Goal: Navigation & Orientation: Find specific page/section

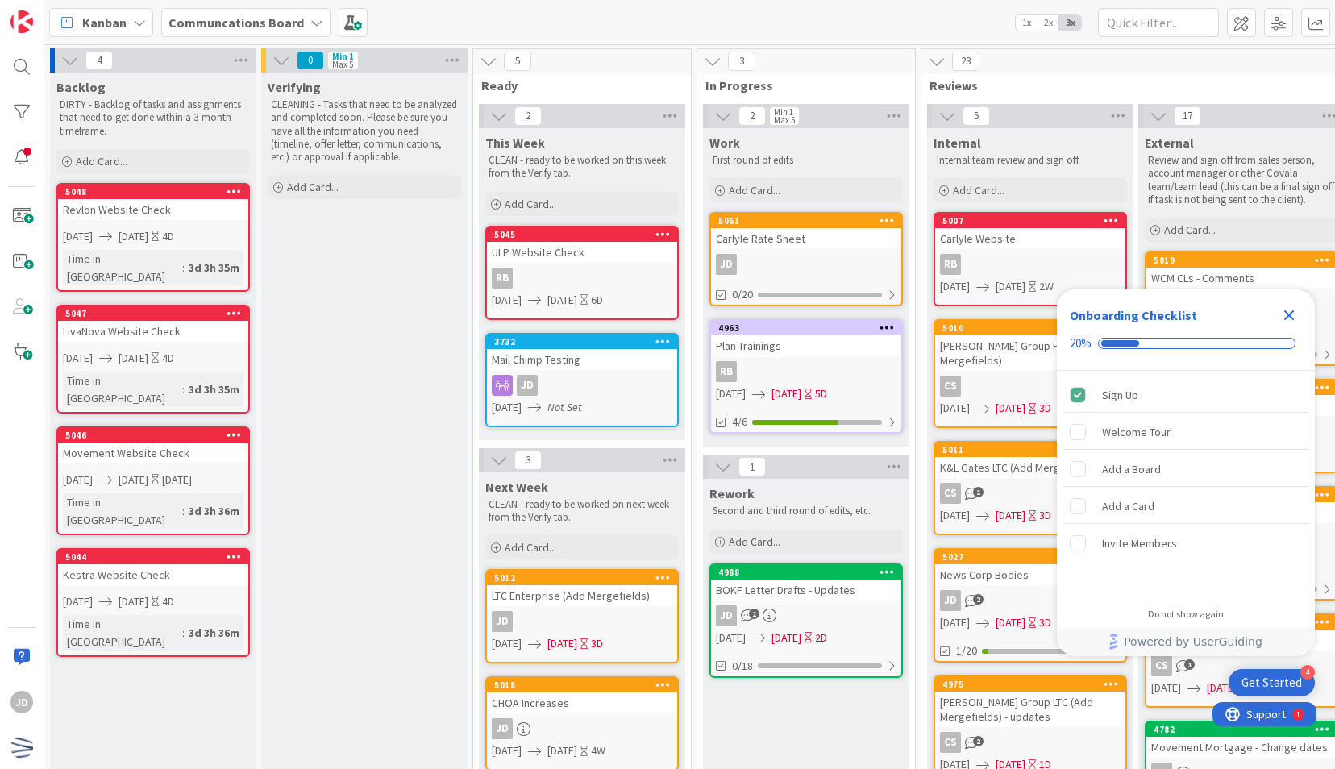
click at [1303, 313] on div "Onboarding Checklist 20%" at bounding box center [1186, 329] width 258 height 81
click at [1286, 318] on icon "Close Checklist" at bounding box center [1289, 315] width 10 height 10
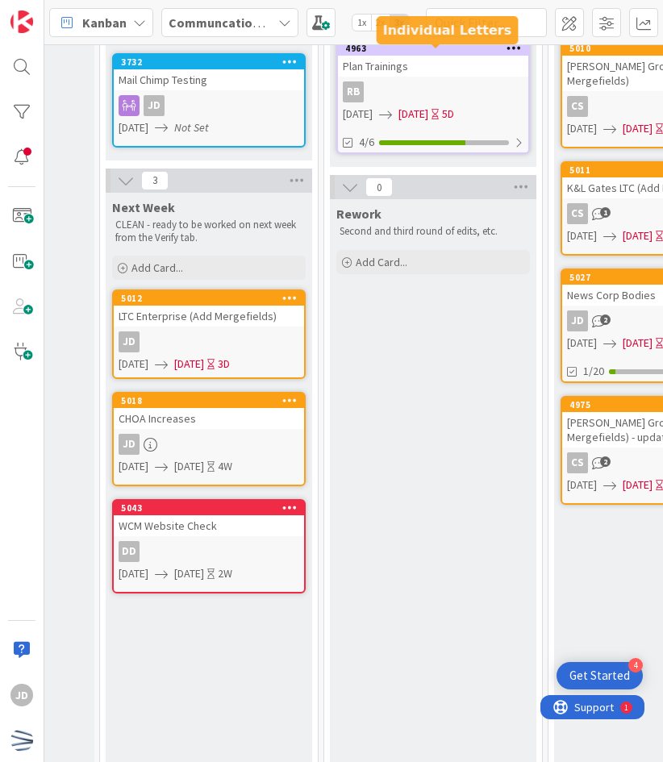
scroll to position [297, 373]
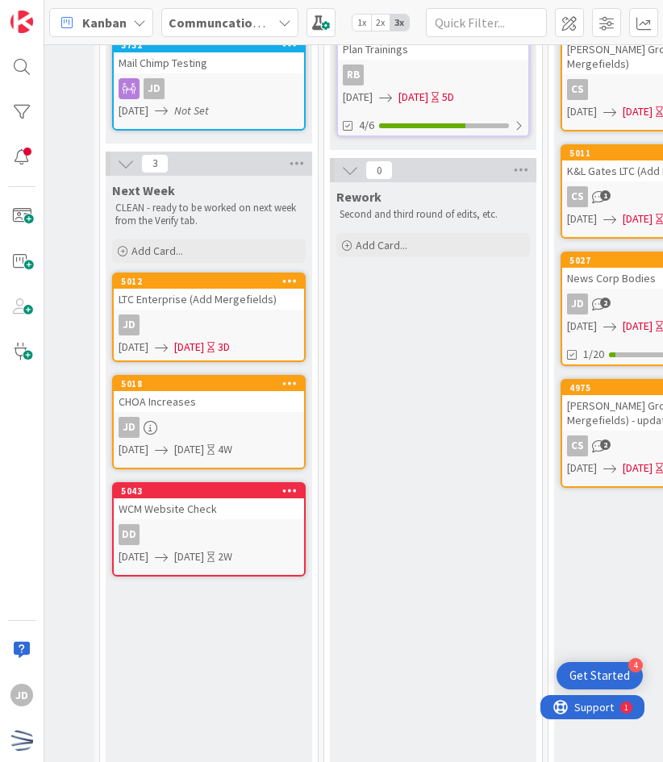
click at [213, 297] on div "LTC Enterprise (Add Mergefields)" at bounding box center [209, 299] width 190 height 21
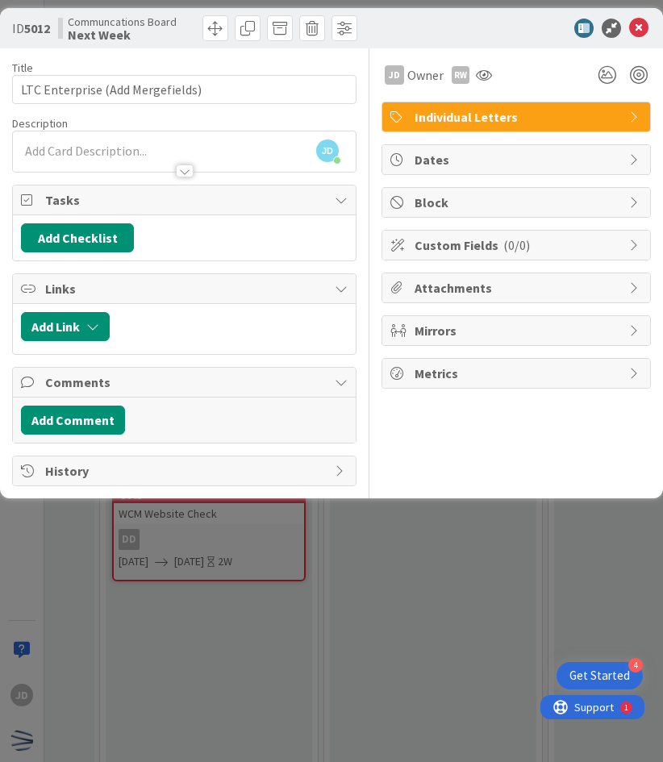
click at [412, 555] on div "ID 5012 Communcations Board Next Week Title 32 / 128 LTC Enterprise (Add Mergef…" at bounding box center [331, 381] width 663 height 762
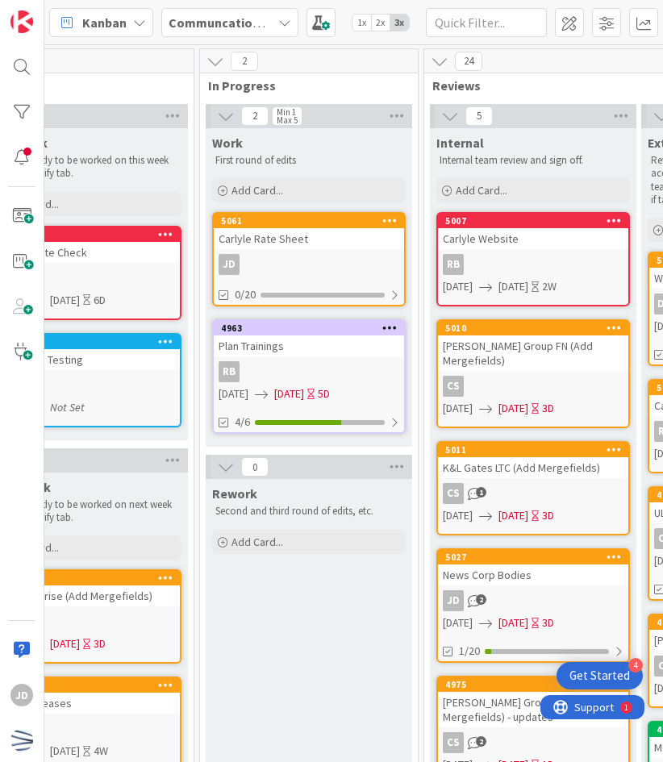
scroll to position [0, 499]
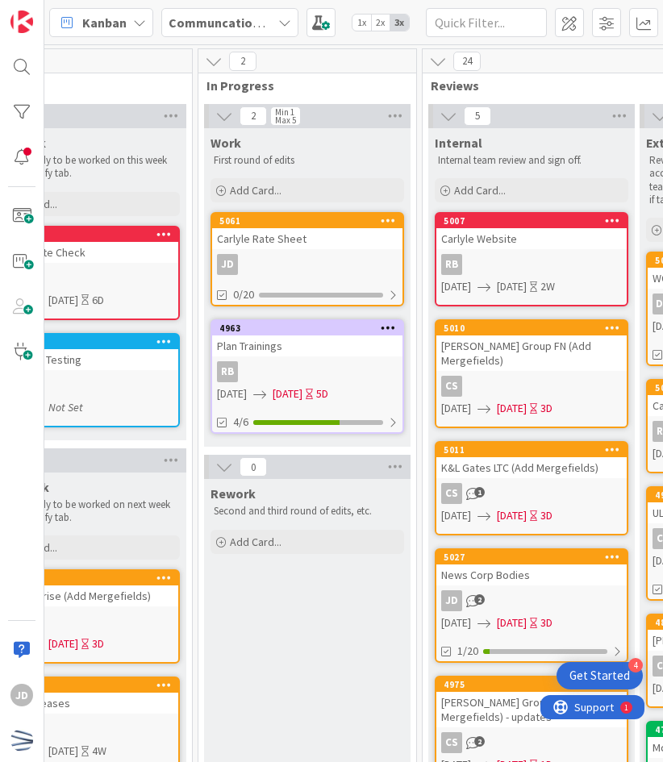
click at [289, 281] on link "5061 Carlyle Rate Sheet JD 0/20" at bounding box center [306, 259] width 193 height 94
